Goal: Information Seeking & Learning: Learn about a topic

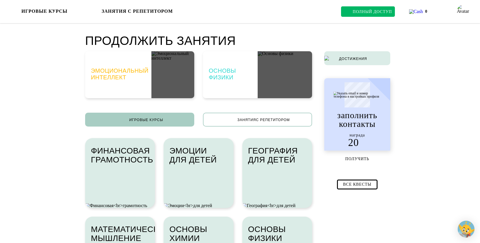
click at [467, 14] on img at bounding box center [464, 8] width 14 height 9
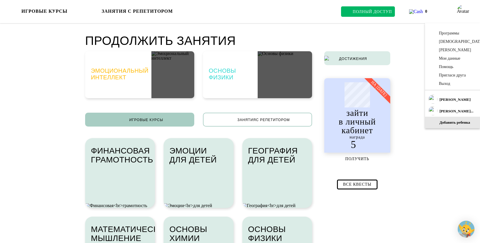
click at [451, 123] on link "Добавить ребенка" at bounding box center [452, 123] width 55 height 12
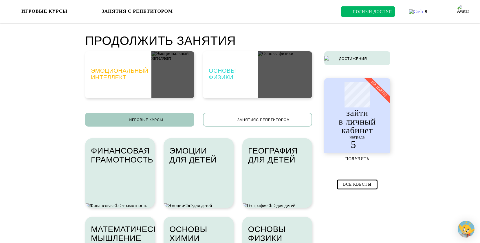
click at [379, 12] on link "Полный доступ" at bounding box center [368, 11] width 54 height 10
click at [355, 94] on div at bounding box center [358, 95] width 26 height 26
click at [463, 14] on img at bounding box center [464, 8] width 14 height 9
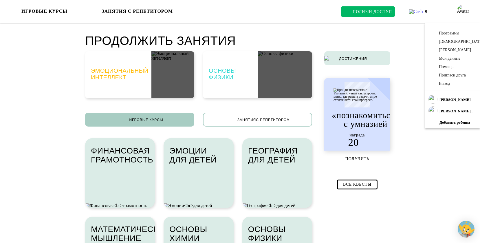
click at [452, 33] on link "Программы" at bounding box center [454, 33] width 49 height 8
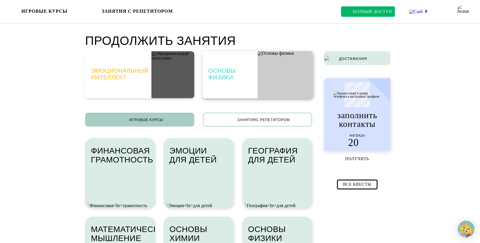
click at [223, 76] on h3 "Основы физики" at bounding box center [230, 74] width 55 height 13
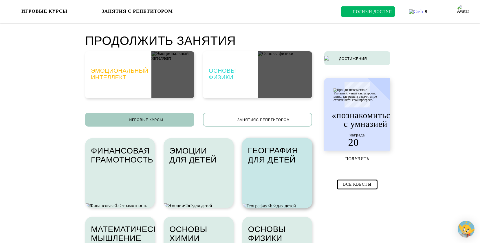
click at [282, 150] on h3 "География для детей" at bounding box center [280, 155] width 65 height 18
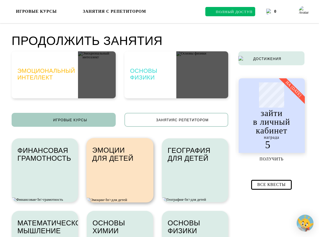
click at [127, 165] on div "Эмоции для детей" at bounding box center [122, 153] width 61 height 31
